Goal: Navigation & Orientation: Find specific page/section

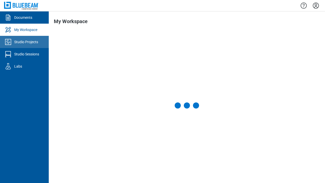
click at [24, 42] on div "Studio Projects" at bounding box center [26, 41] width 24 height 5
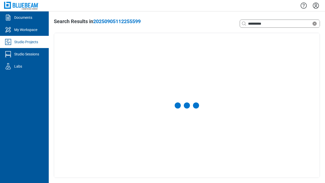
select select "**********"
